Goal: Task Accomplishment & Management: Use online tool/utility

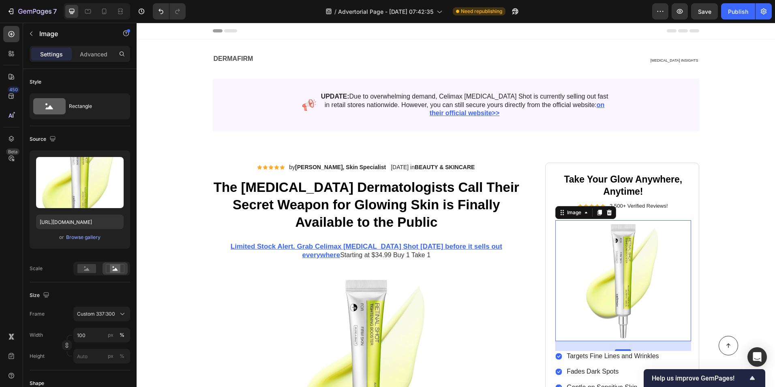
click at [755, 14] on div at bounding box center [755, 11] width 0 height 16
click at [767, 12] on icon "button" at bounding box center [763, 11] width 8 height 8
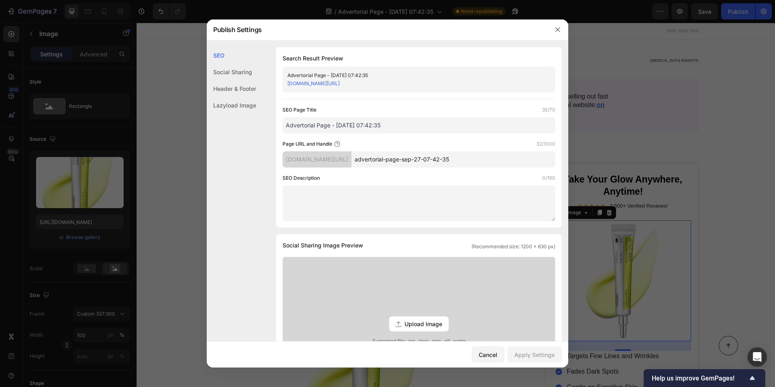
drag, startPoint x: 465, startPoint y: 85, endPoint x: 397, endPoint y: 88, distance: 67.7
click at [397, 88] on div "Advertorial Page - [DATE] 07:42:35 [DOMAIN_NAME][URL]" at bounding box center [418, 79] width 273 height 26
drag, startPoint x: 397, startPoint y: 88, endPoint x: 386, endPoint y: 84, distance: 11.9
click at [340, 84] on link "[DOMAIN_NAME][URL]" at bounding box center [313, 83] width 52 height 6
click at [558, 25] on button "button" at bounding box center [557, 29] width 13 height 13
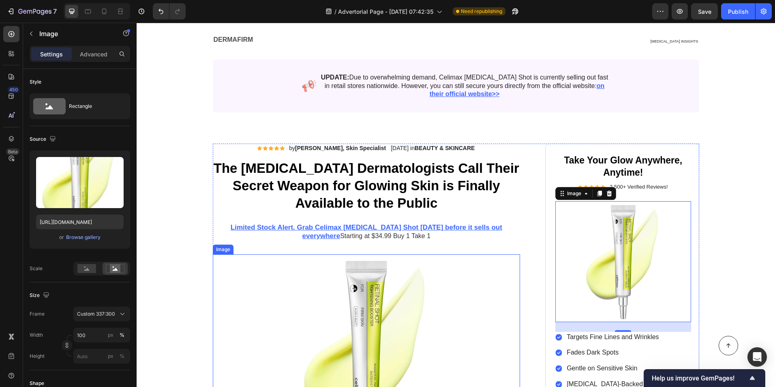
scroll to position [41, 0]
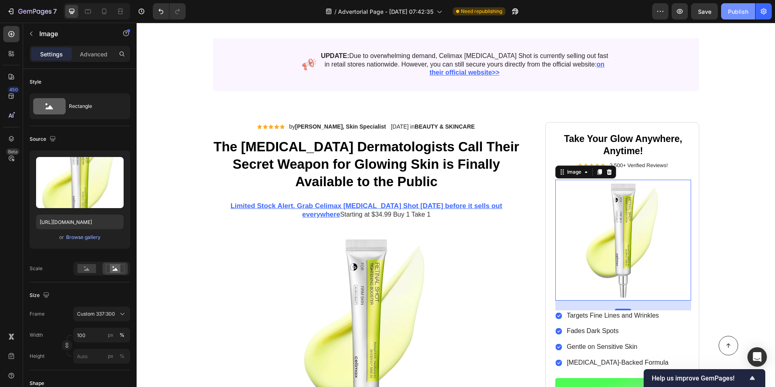
click at [731, 9] on div "Publish" at bounding box center [738, 11] width 20 height 9
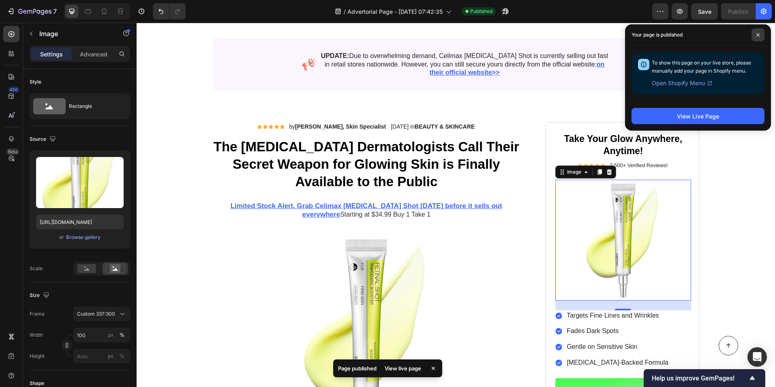
click at [754, 36] on span at bounding box center [757, 34] width 13 height 13
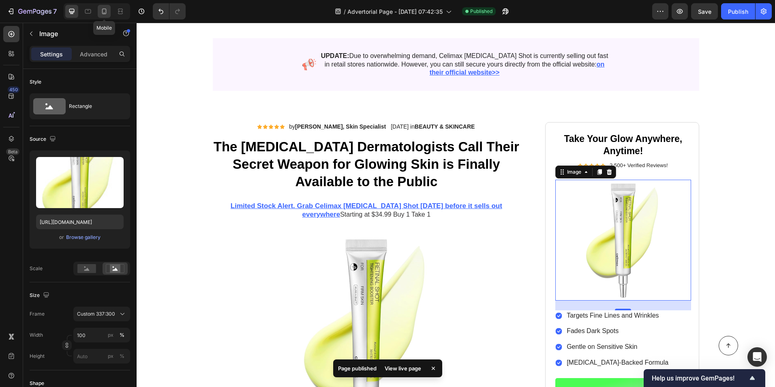
drag, startPoint x: 107, startPoint y: 17, endPoint x: 128, endPoint y: 254, distance: 238.0
click at [107, 17] on div at bounding box center [104, 11] width 13 height 13
type input "[URL][DOMAIN_NAME]"
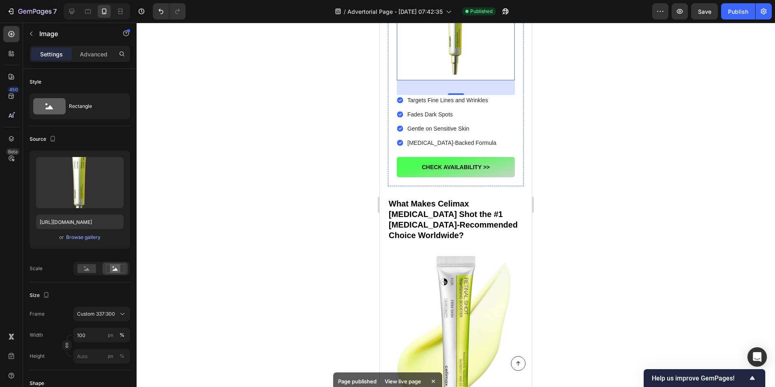
scroll to position [1415, 0]
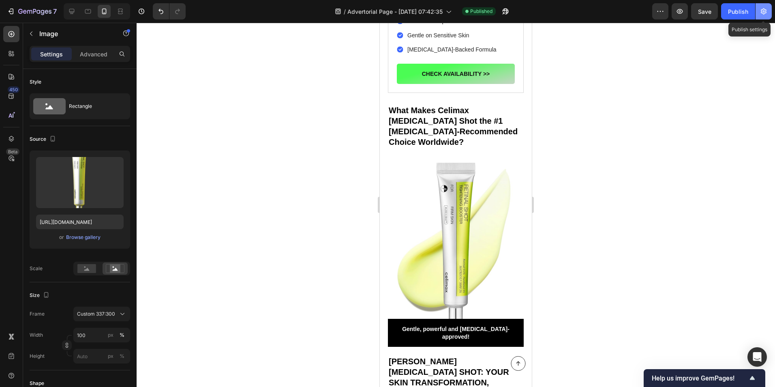
click at [762, 9] on icon "button" at bounding box center [763, 11] width 8 height 8
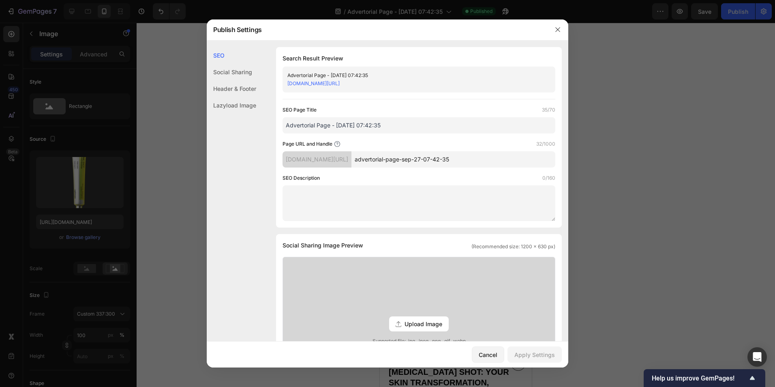
click at [311, 83] on link "[DOMAIN_NAME][URL]" at bounding box center [313, 83] width 52 height 6
